Goal: Transaction & Acquisition: Purchase product/service

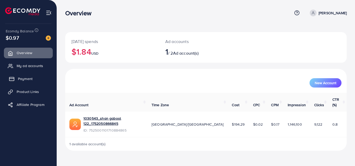
click at [15, 81] on link "Payment" at bounding box center [28, 79] width 49 height 10
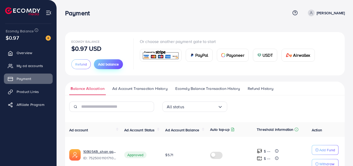
click at [110, 62] on span "Add balance" at bounding box center [108, 64] width 21 height 5
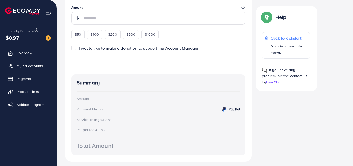
scroll to position [82, 0]
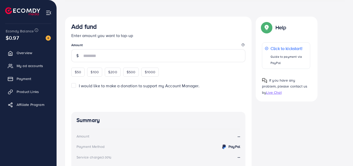
click at [81, 72] on span "$50" at bounding box center [78, 72] width 6 height 5
type input "**"
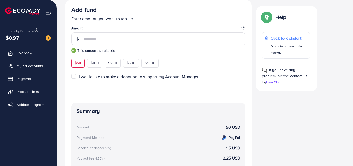
scroll to position [38, 0]
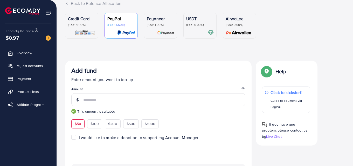
click at [192, 20] on p "USDT" at bounding box center [200, 19] width 28 height 6
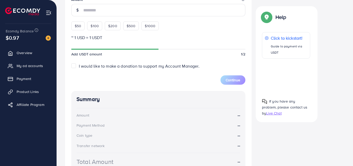
scroll to position [156, 0]
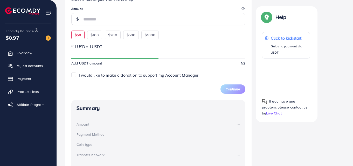
click at [78, 37] on span "$50" at bounding box center [78, 34] width 6 height 5
type input "**"
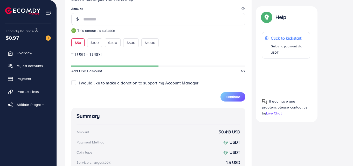
click at [179, 98] on div "Continue" at bounding box center [158, 94] width 174 height 16
click at [183, 29] on small "This amount is suitable" at bounding box center [158, 30] width 174 height 5
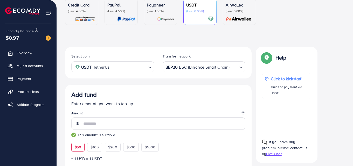
scroll to position [52, 0]
click at [242, 67] on icon "Search for option" at bounding box center [241, 67] width 5 height 5
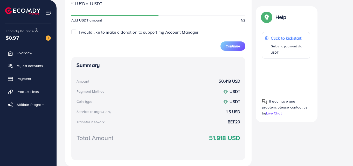
scroll to position [208, 0]
click at [240, 44] on button "Continue" at bounding box center [233, 45] width 25 height 9
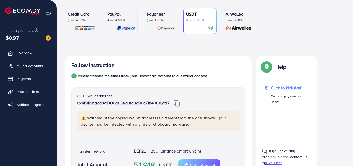
scroll to position [52, 0]
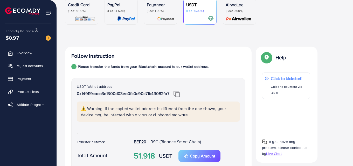
click at [178, 93] on img at bounding box center [177, 94] width 6 height 7
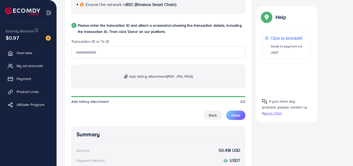
scroll to position [262, 0]
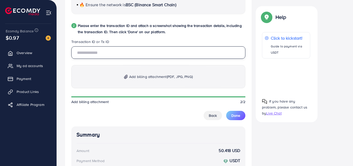
click at [85, 56] on input "text" at bounding box center [158, 52] width 174 height 12
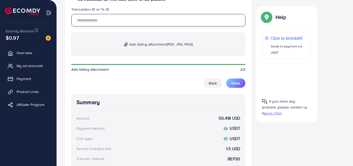
scroll to position [286, 0]
